Goal: Task Accomplishment & Management: Complete application form

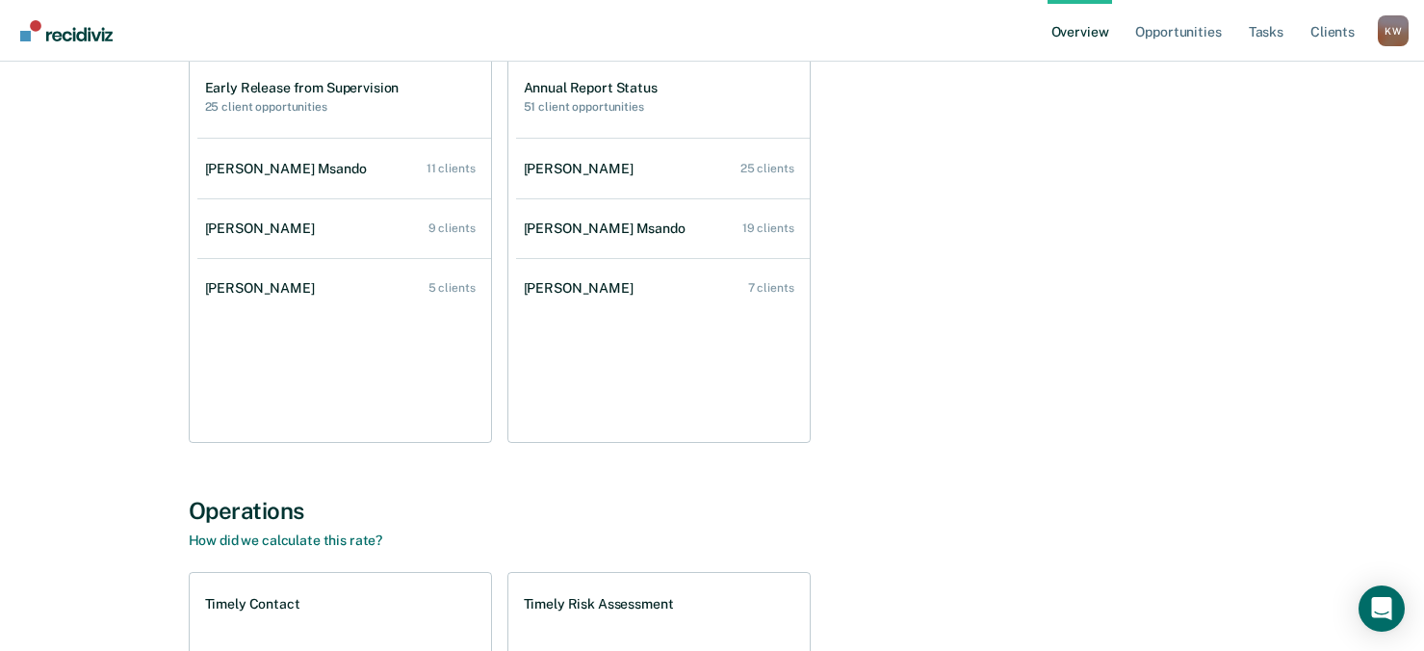
scroll to position [96, 0]
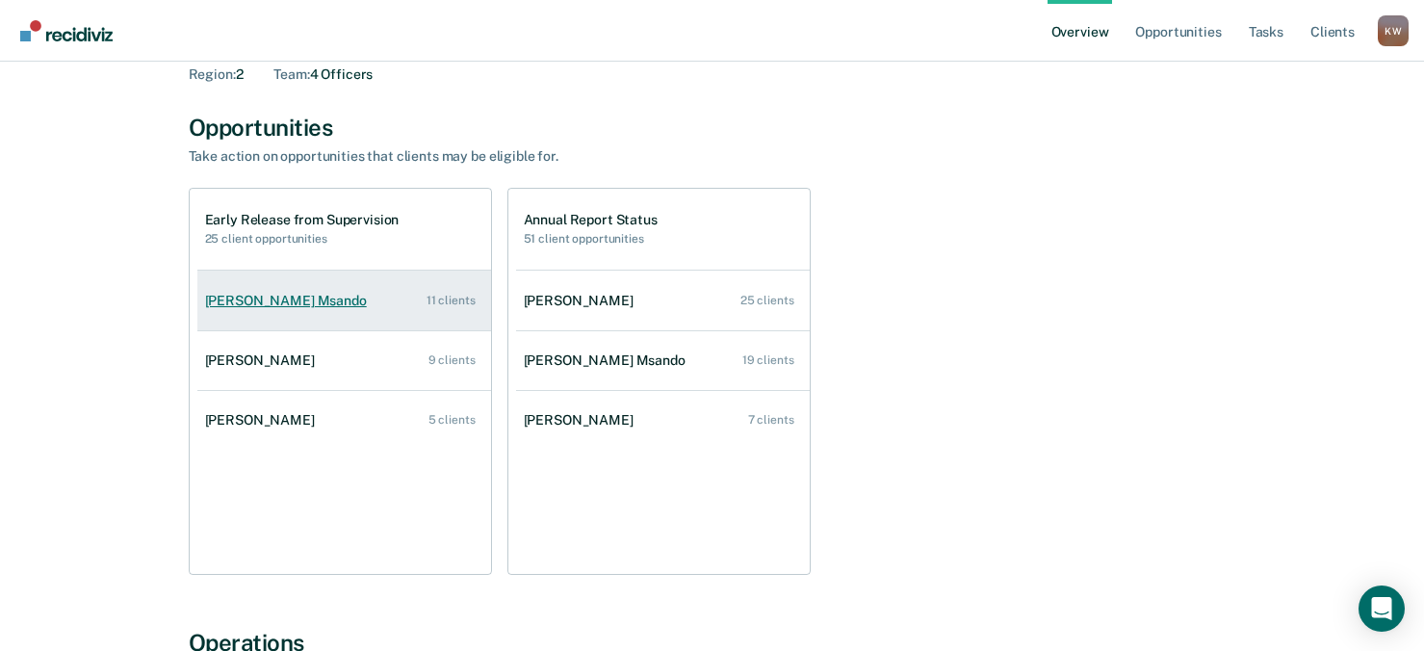
click at [447, 303] on div "11 clients" at bounding box center [451, 300] width 49 height 13
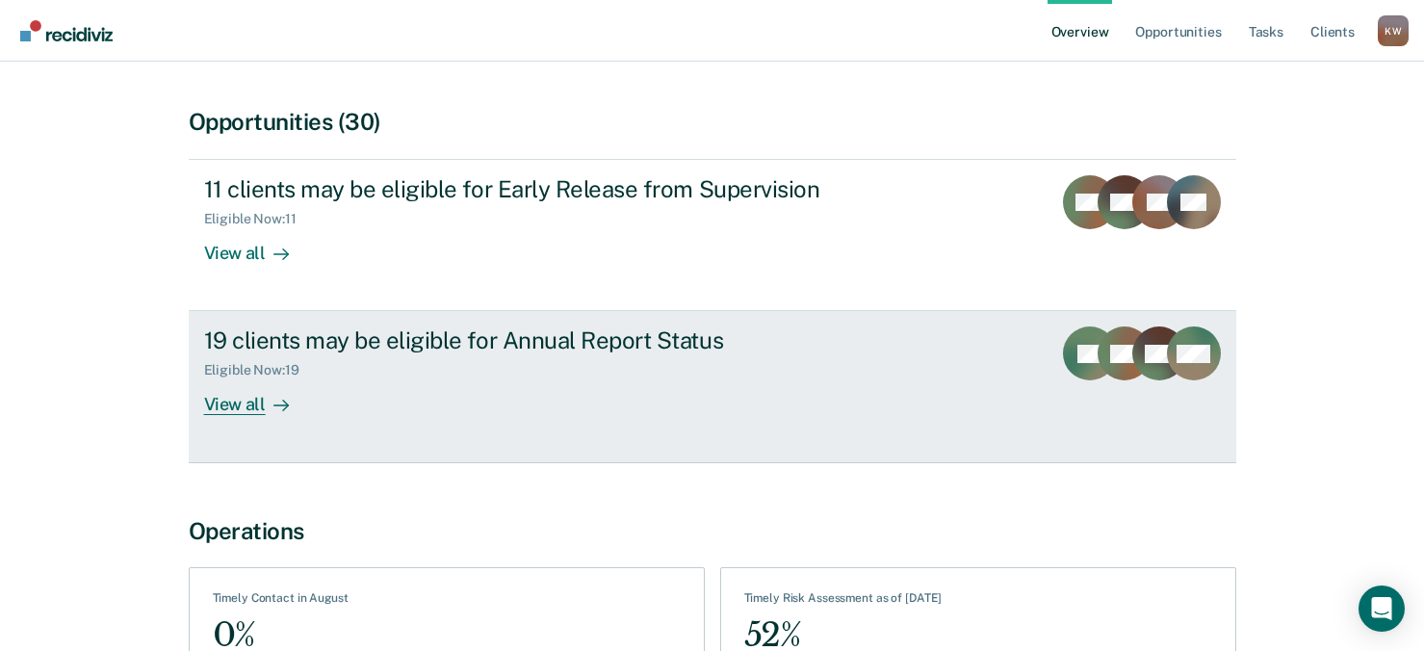
scroll to position [1, 0]
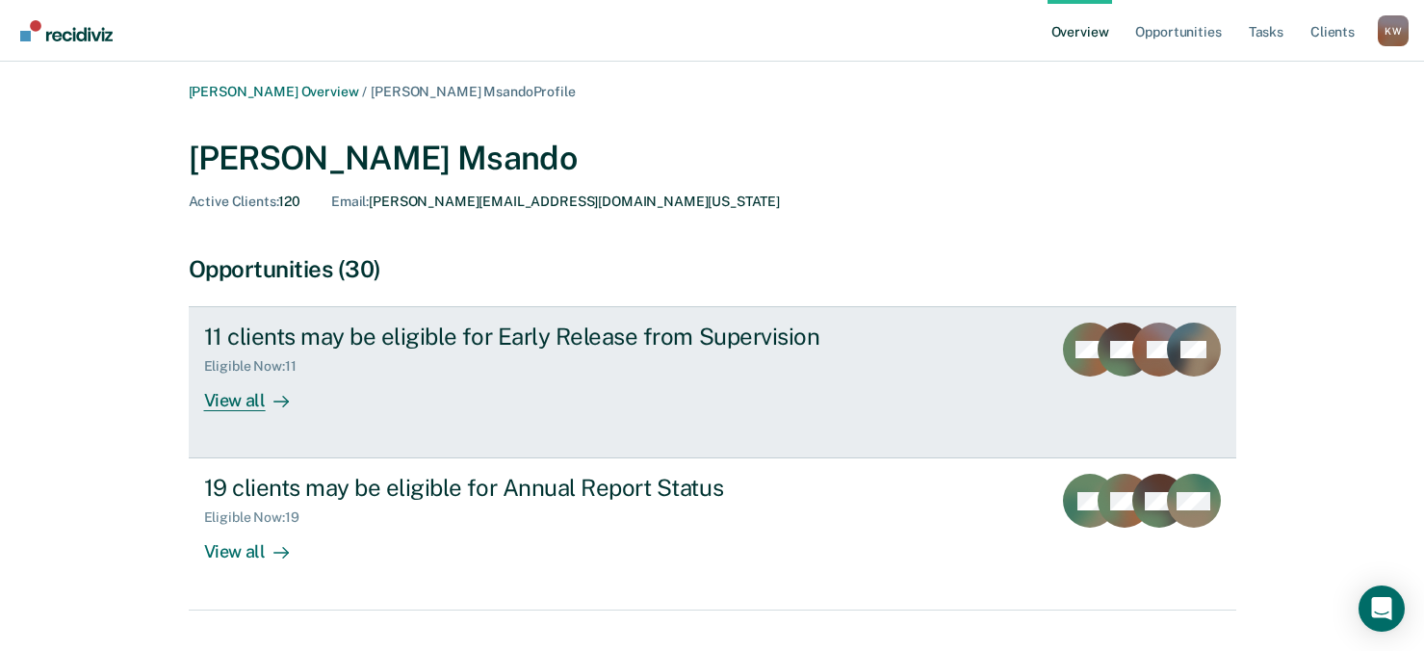
click at [226, 400] on div "View all" at bounding box center [258, 394] width 108 height 38
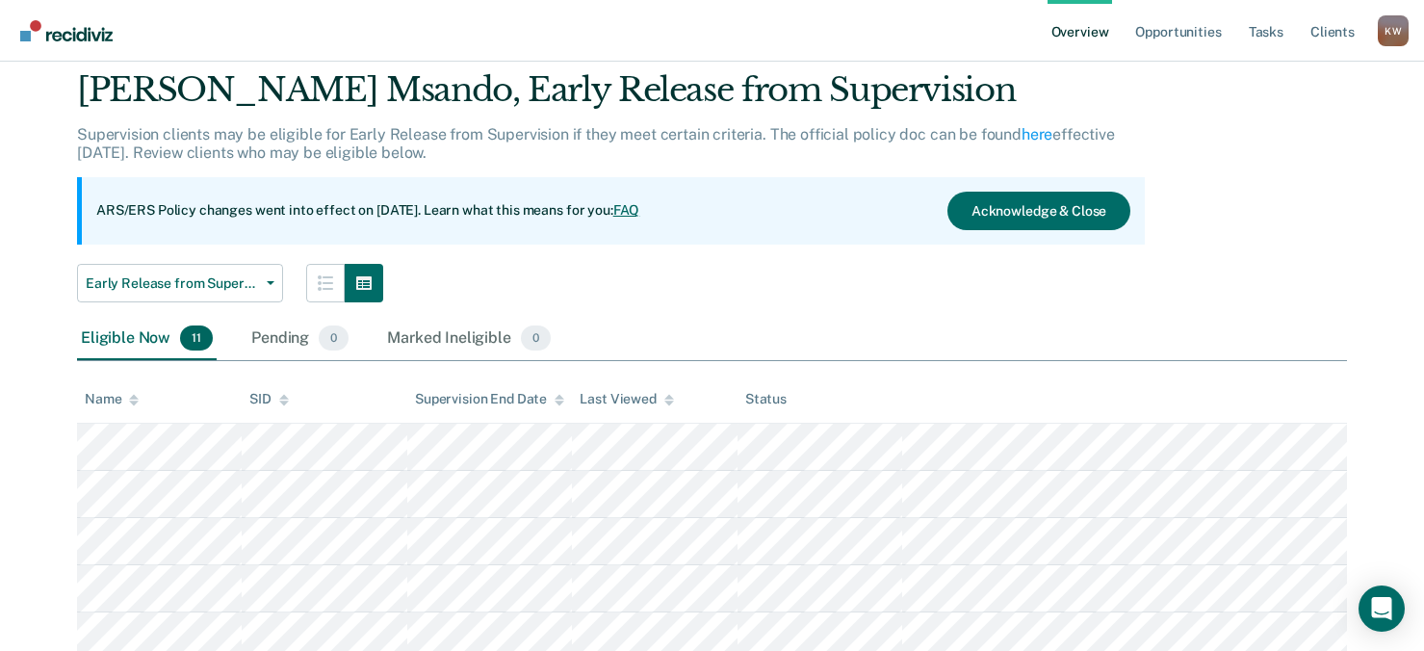
scroll to position [96, 0]
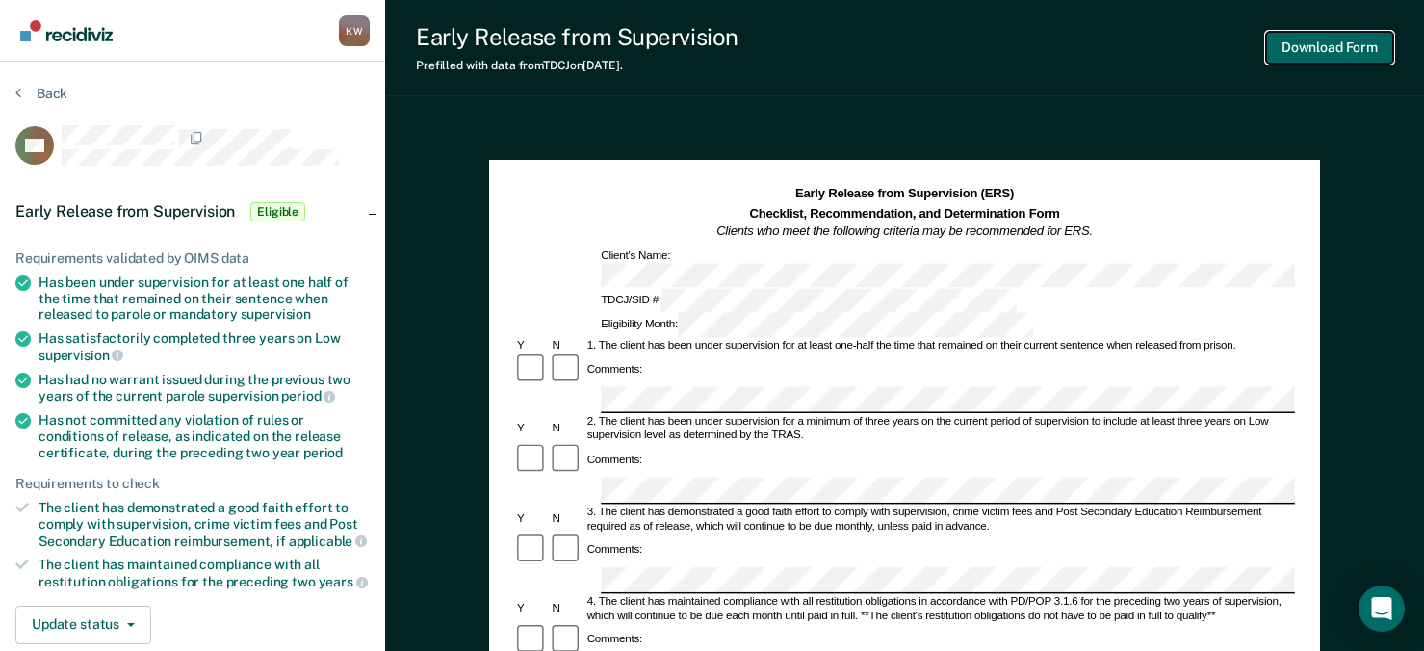
click at [1341, 46] on button "Download Form" at bounding box center [1329, 48] width 127 height 32
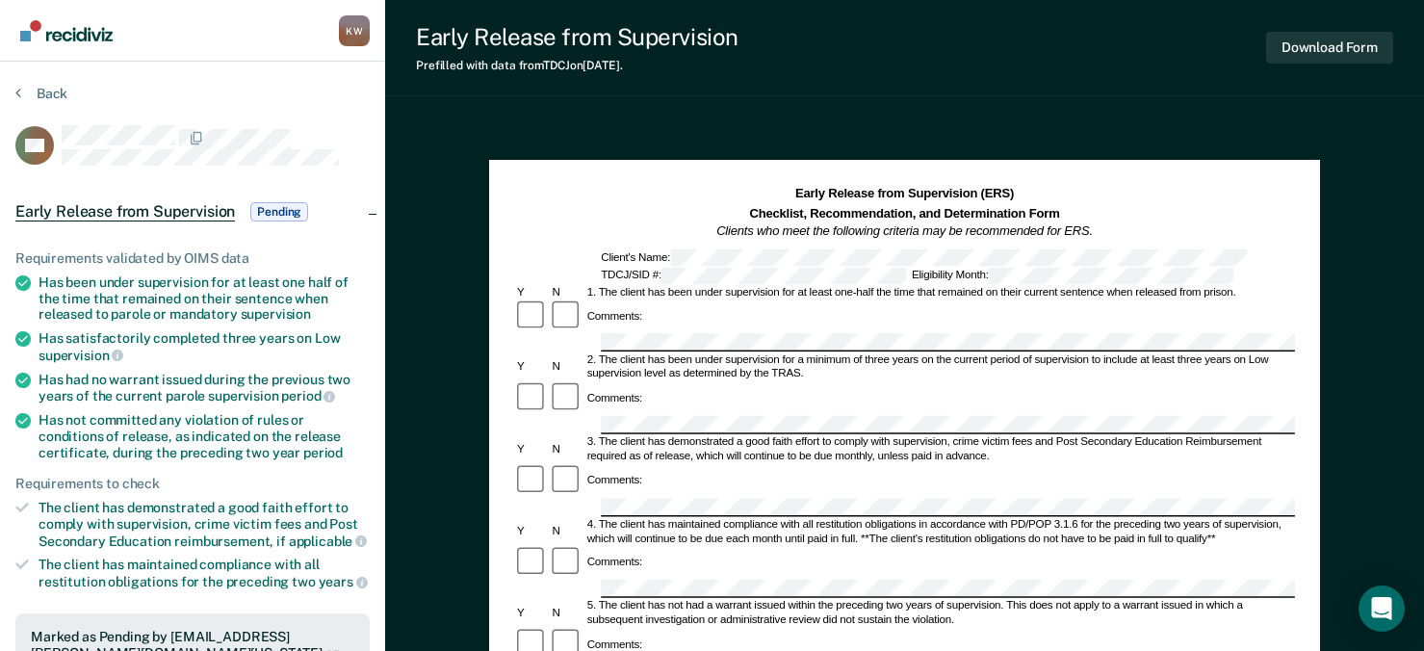
click at [294, 211] on span "Pending" at bounding box center [279, 211] width 58 height 19
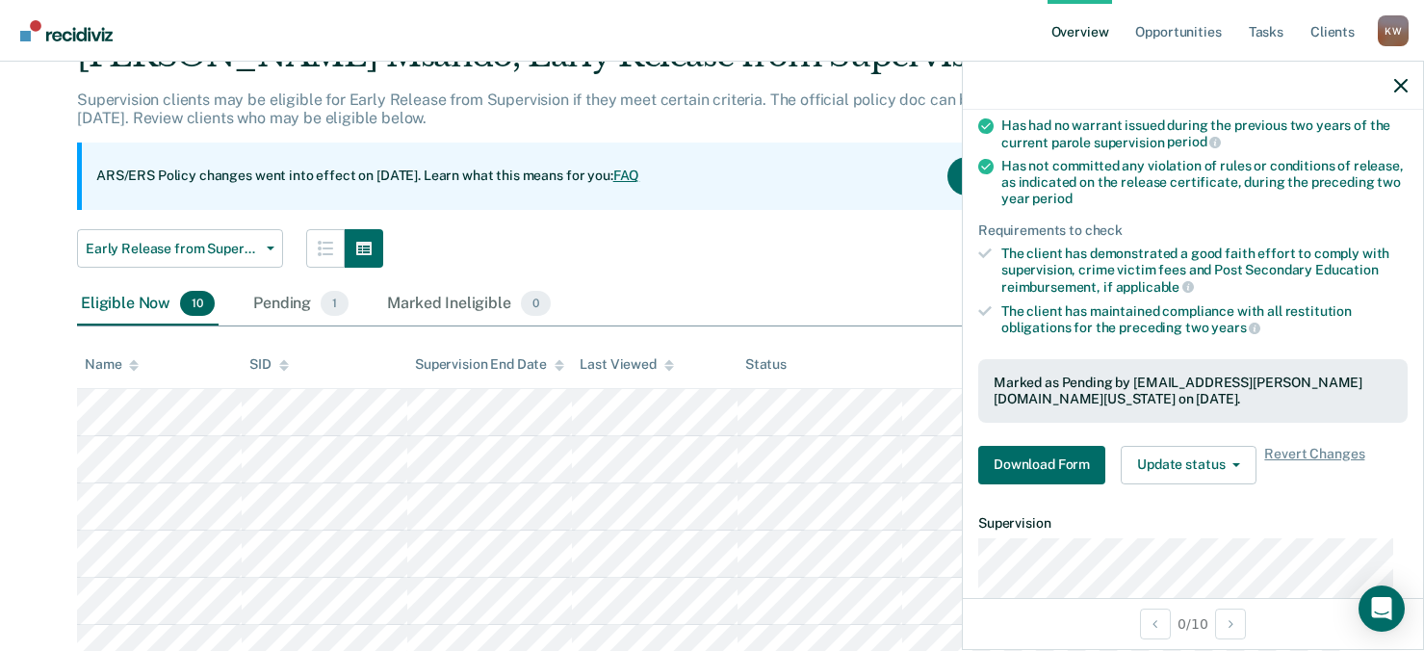
scroll to position [289, 0]
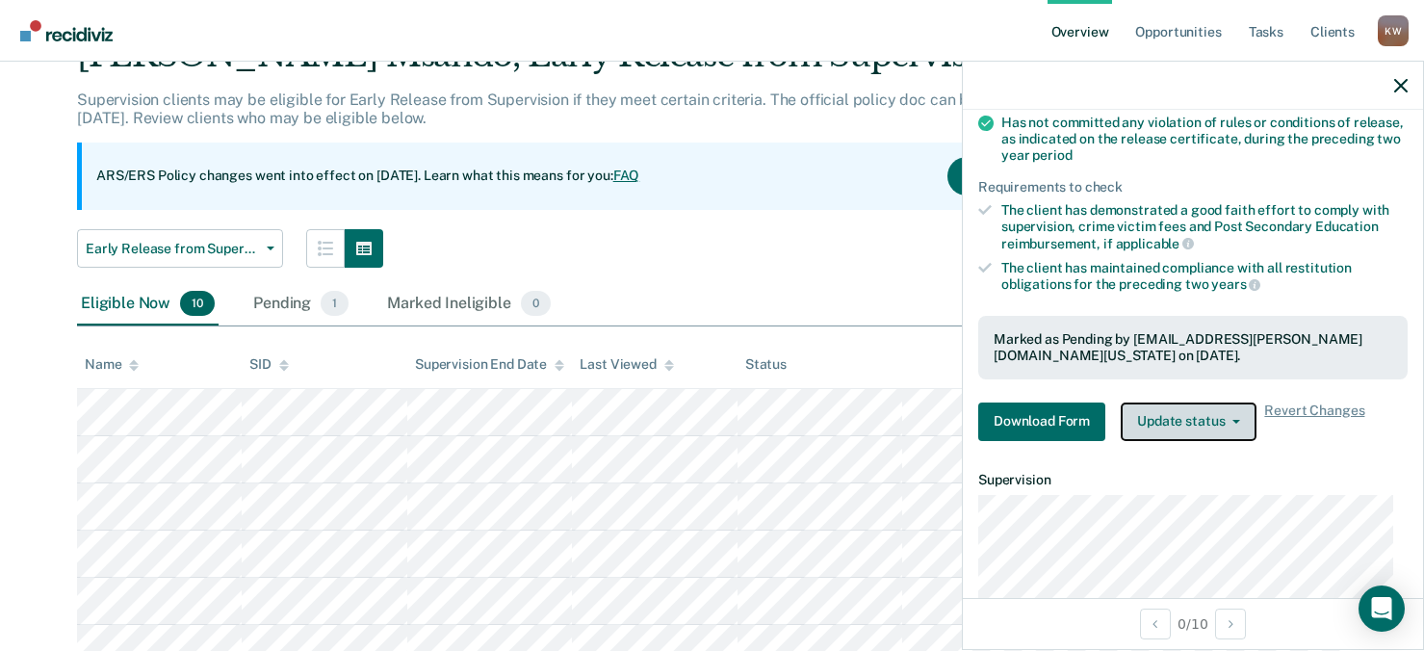
click at [1201, 421] on button "Update status" at bounding box center [1189, 422] width 136 height 39
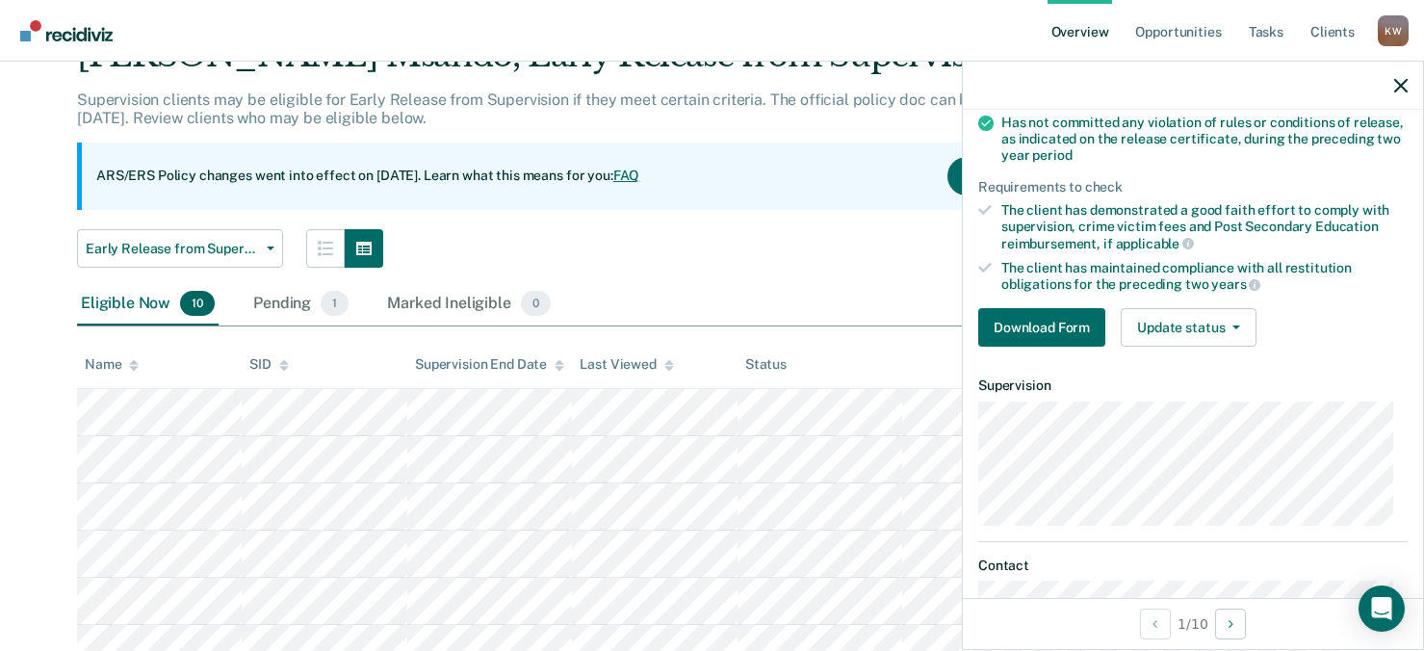
click at [1393, 81] on div at bounding box center [1193, 86] width 460 height 48
click at [1403, 82] on icon "button" at bounding box center [1400, 85] width 13 height 13
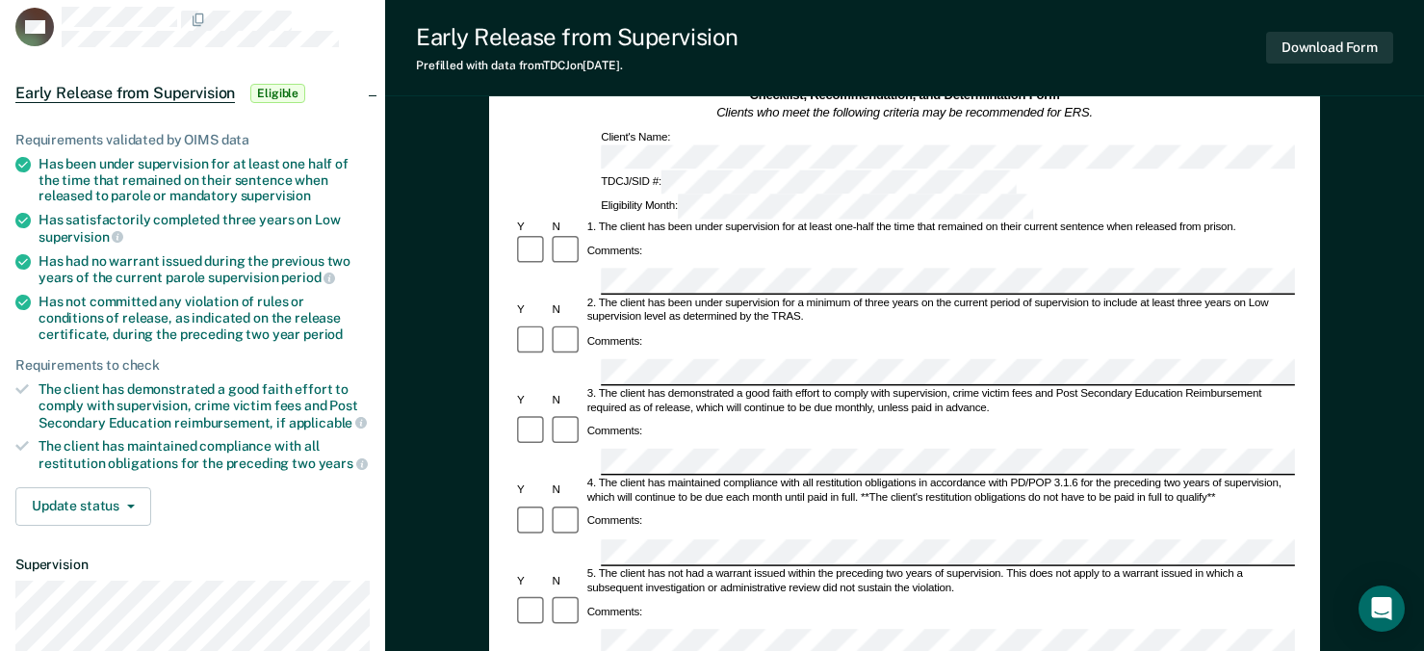
scroll to position [96, 0]
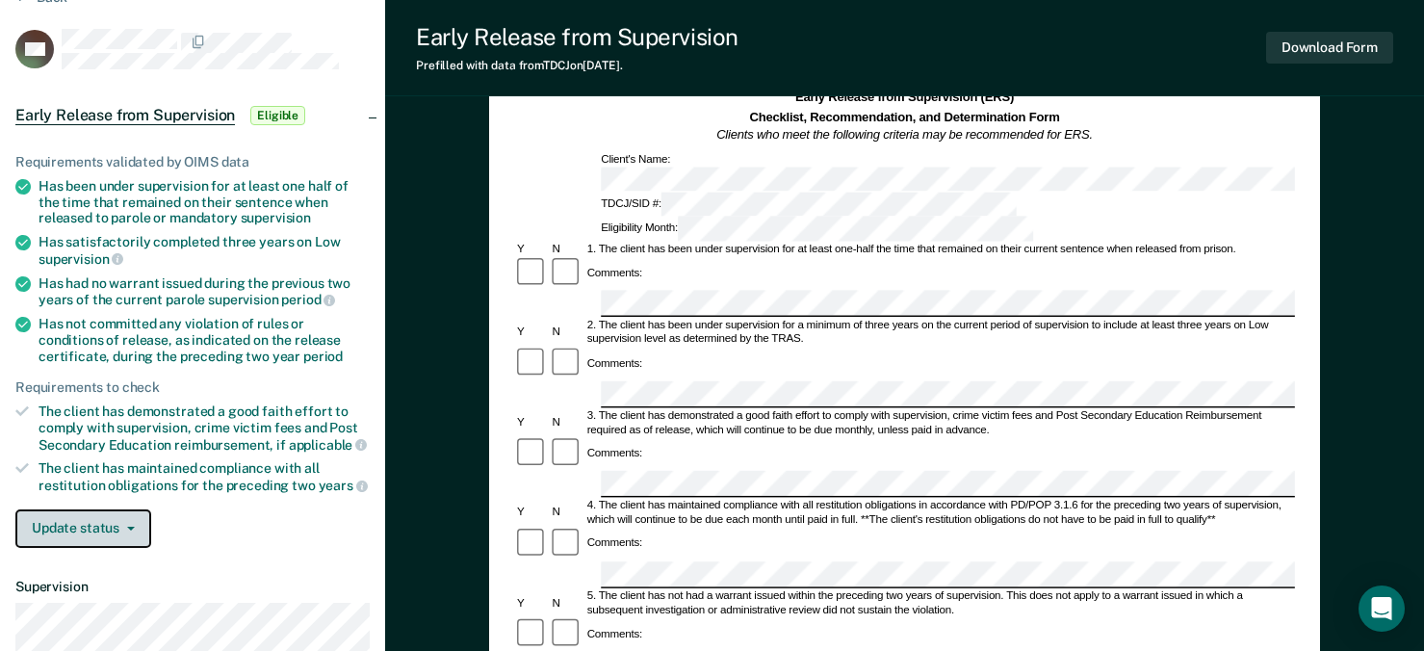
click at [122, 534] on button "Update status" at bounding box center [83, 528] width 136 height 39
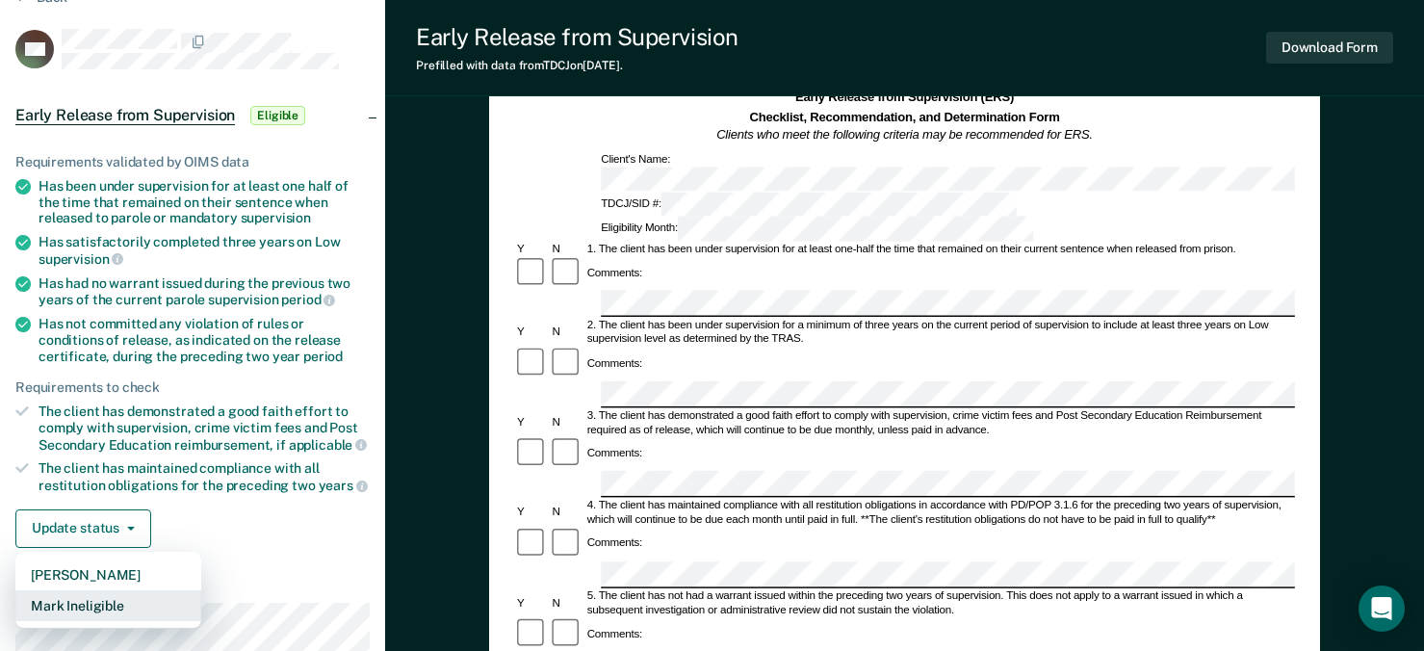
click at [88, 604] on button "Mark Ineligible" at bounding box center [108, 605] width 186 height 31
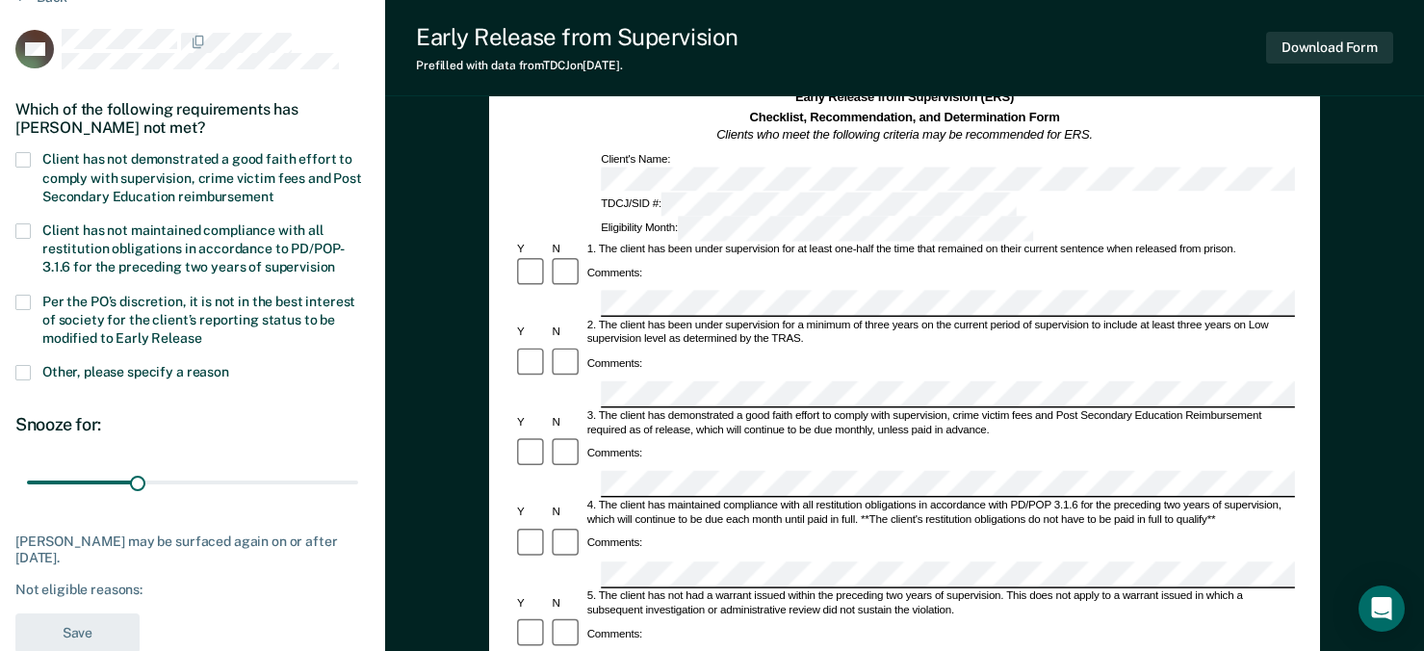
click at [23, 156] on span at bounding box center [22, 159] width 15 height 15
click at [273, 190] on input "Client has not demonstrated a good faith effort to comply with supervision, cri…" at bounding box center [273, 190] width 0 height 0
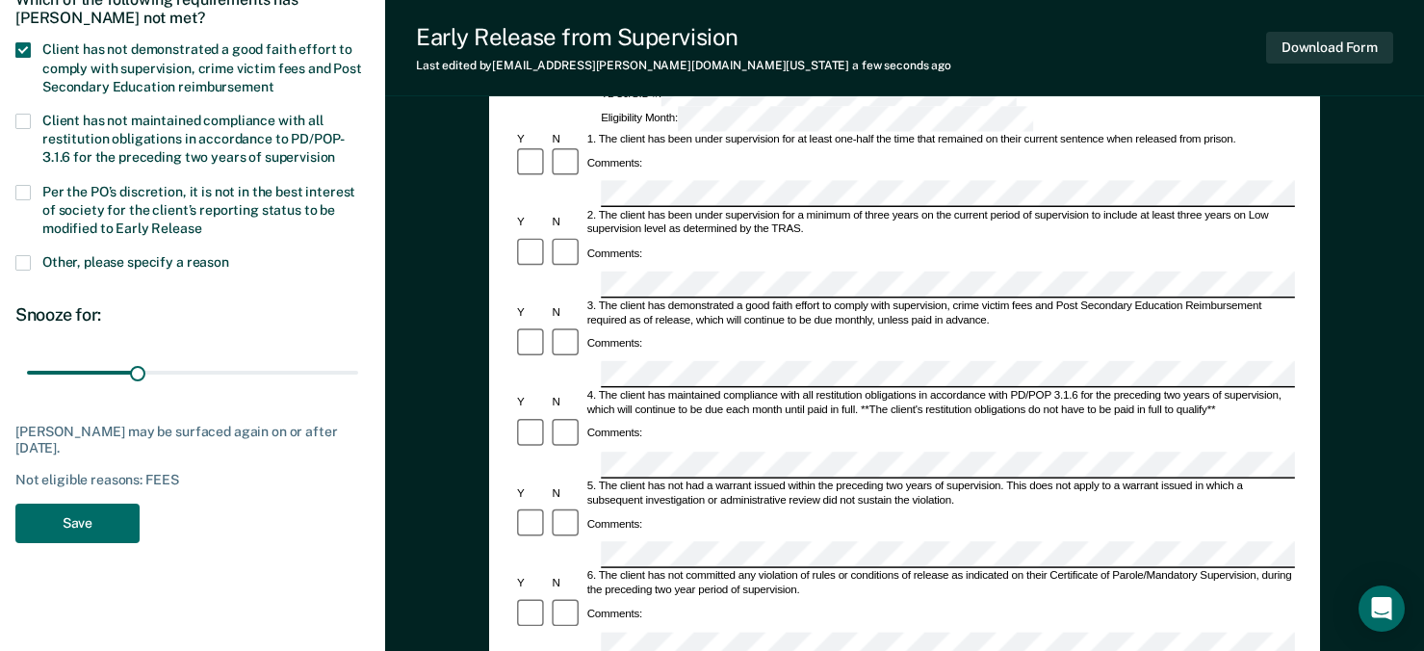
scroll to position [193, 0]
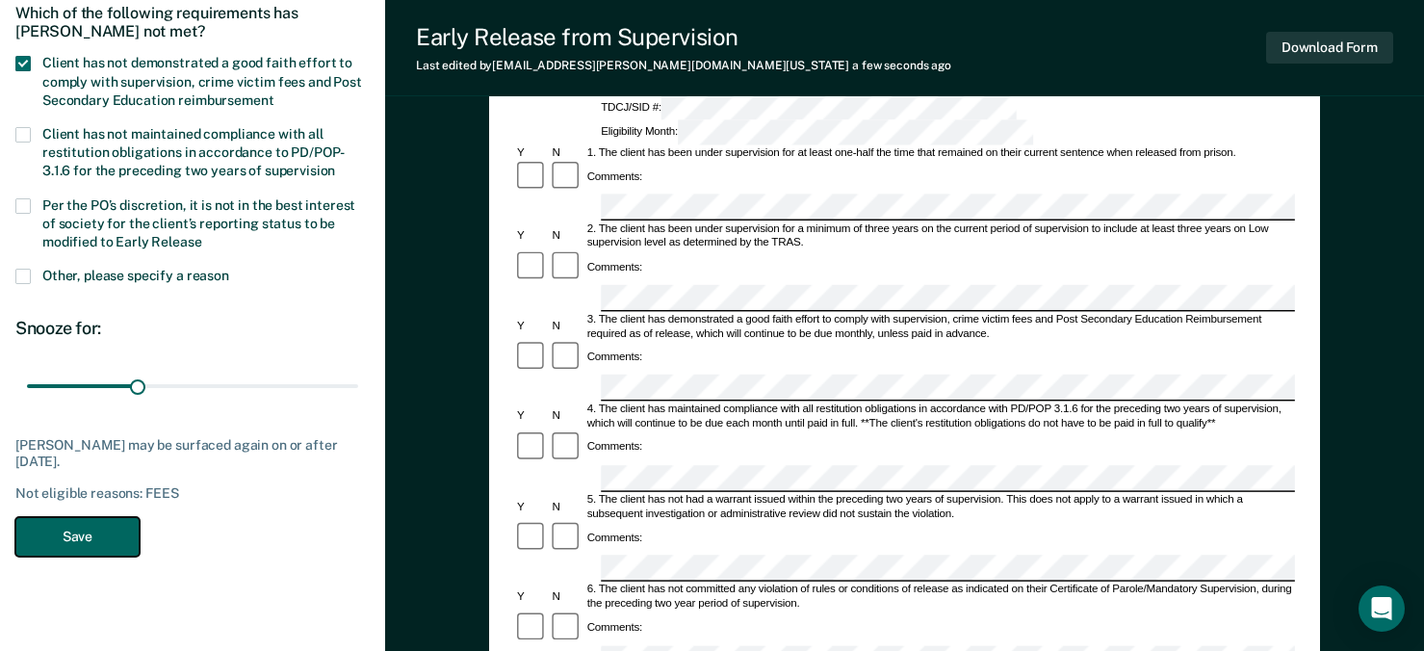
click at [55, 536] on button "Save" at bounding box center [77, 536] width 124 height 39
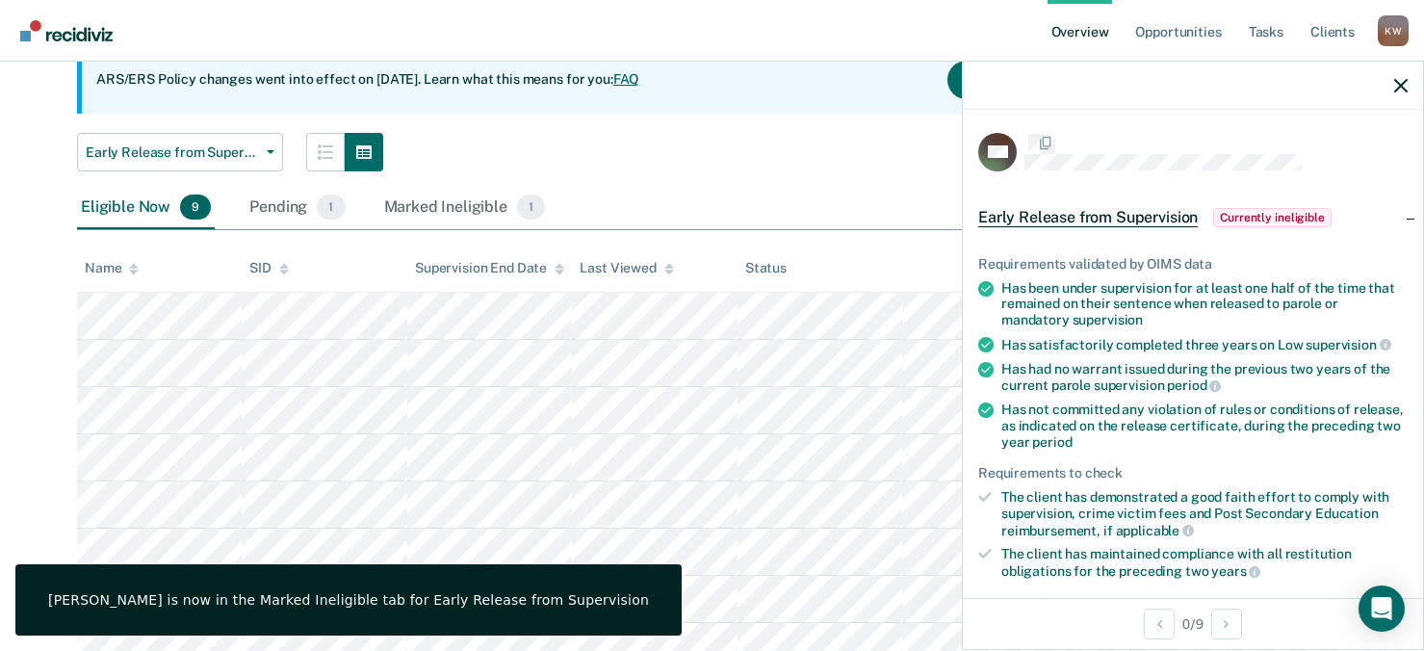
scroll to position [96, 0]
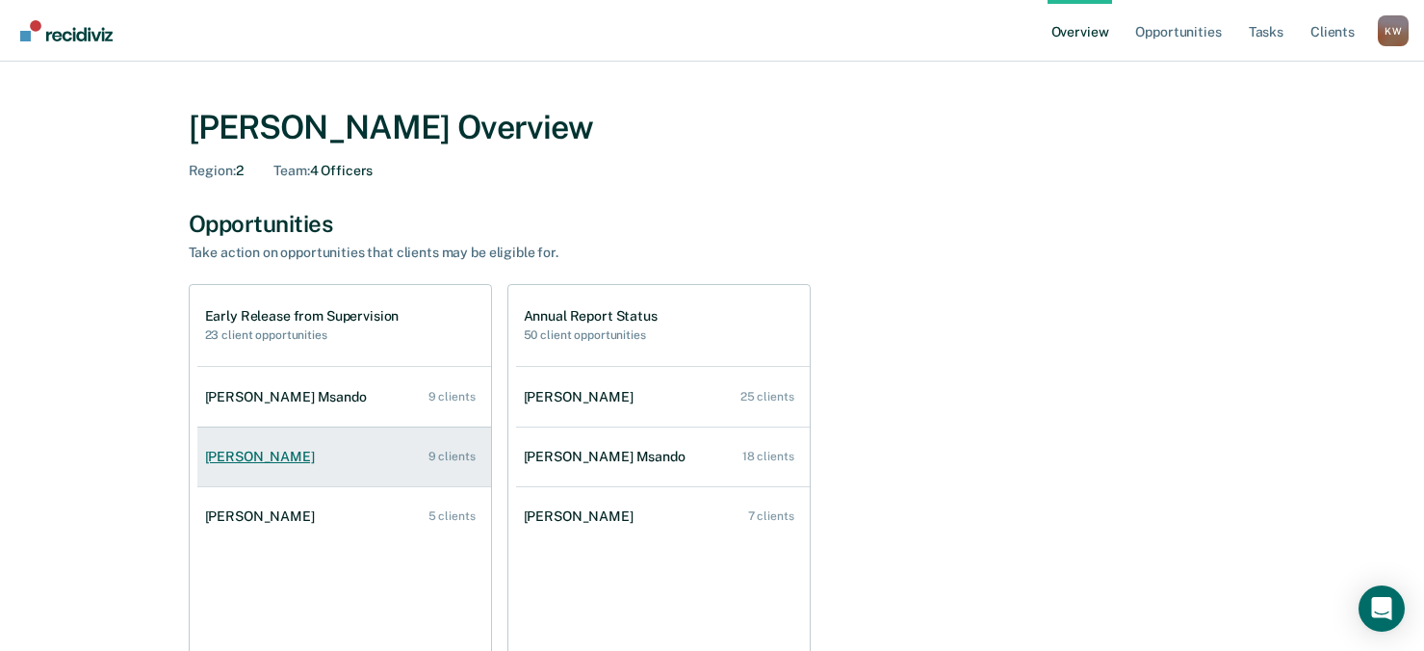
click at [251, 456] on div "[PERSON_NAME]" at bounding box center [263, 457] width 117 height 16
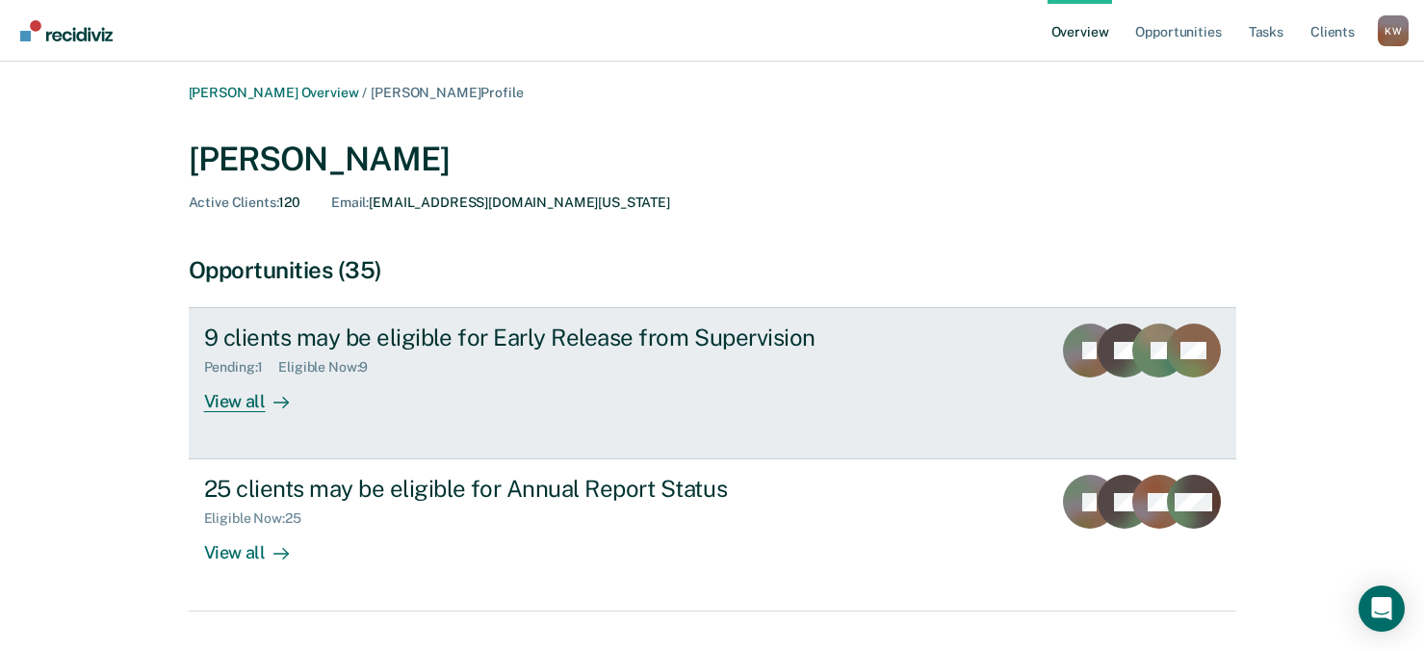
click at [240, 412] on div "View all" at bounding box center [258, 395] width 108 height 38
